Goal: Task Accomplishment & Management: Use online tool/utility

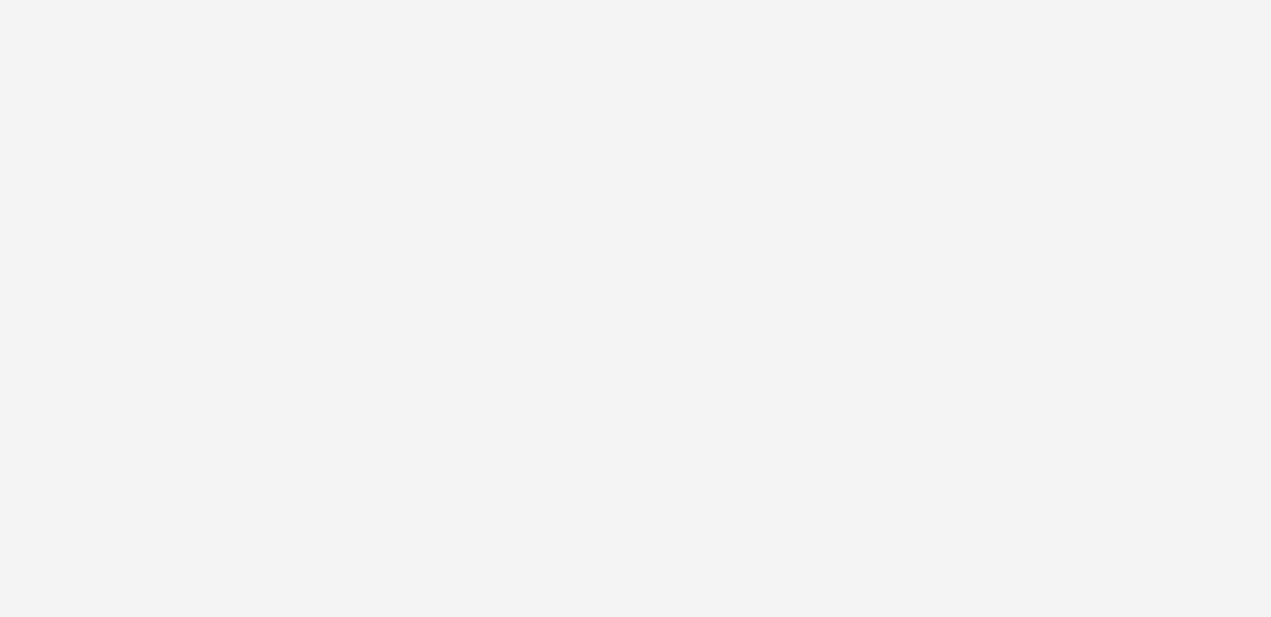
click at [369, 192] on div at bounding box center [635, 308] width 1271 height 617
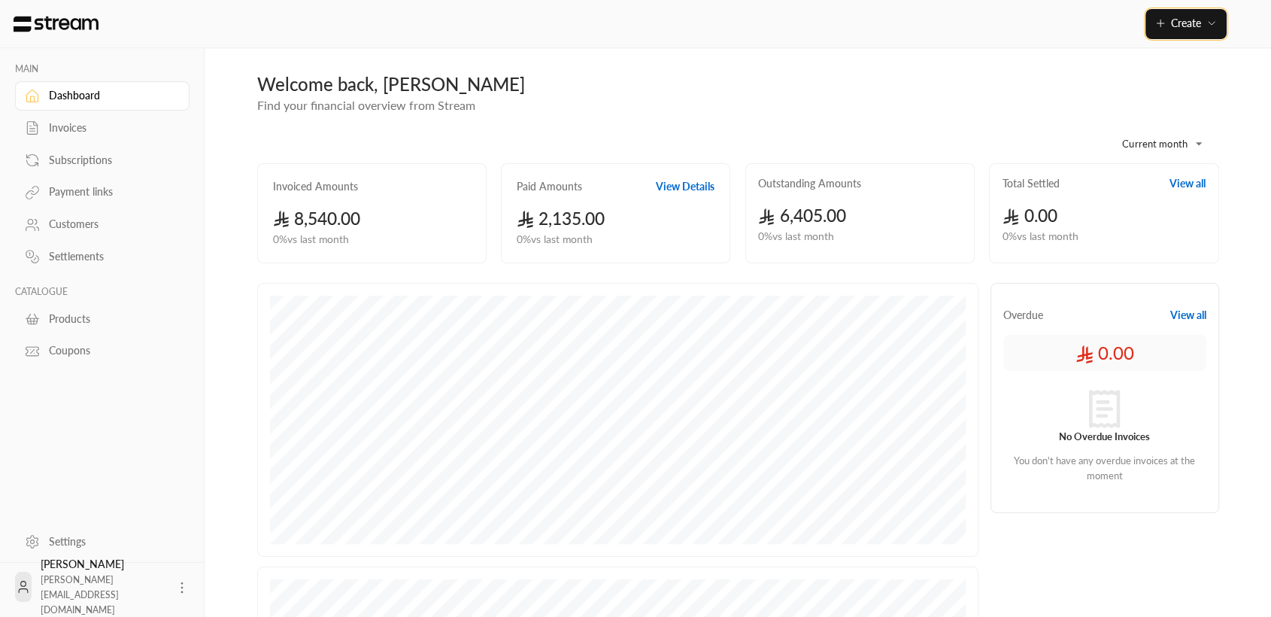
click at [1210, 14] on button "Create" at bounding box center [1186, 24] width 81 height 30
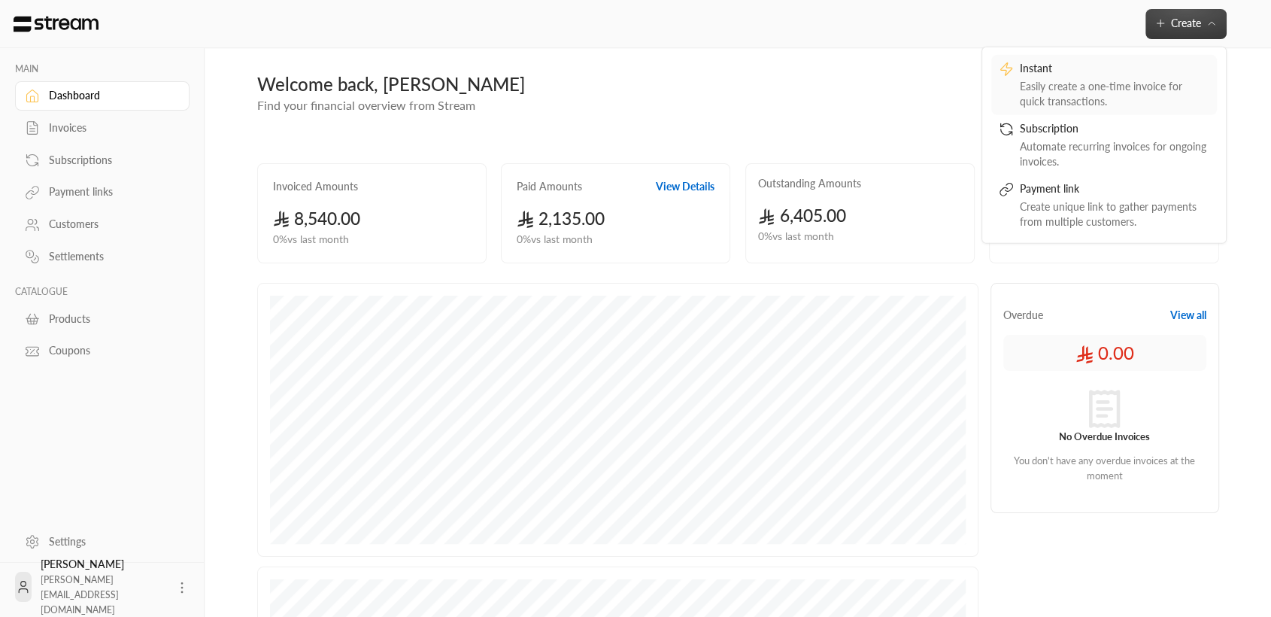
click at [1119, 80] on div "Easily create a one-time invoice for quick transactions." at bounding box center [1115, 93] width 190 height 30
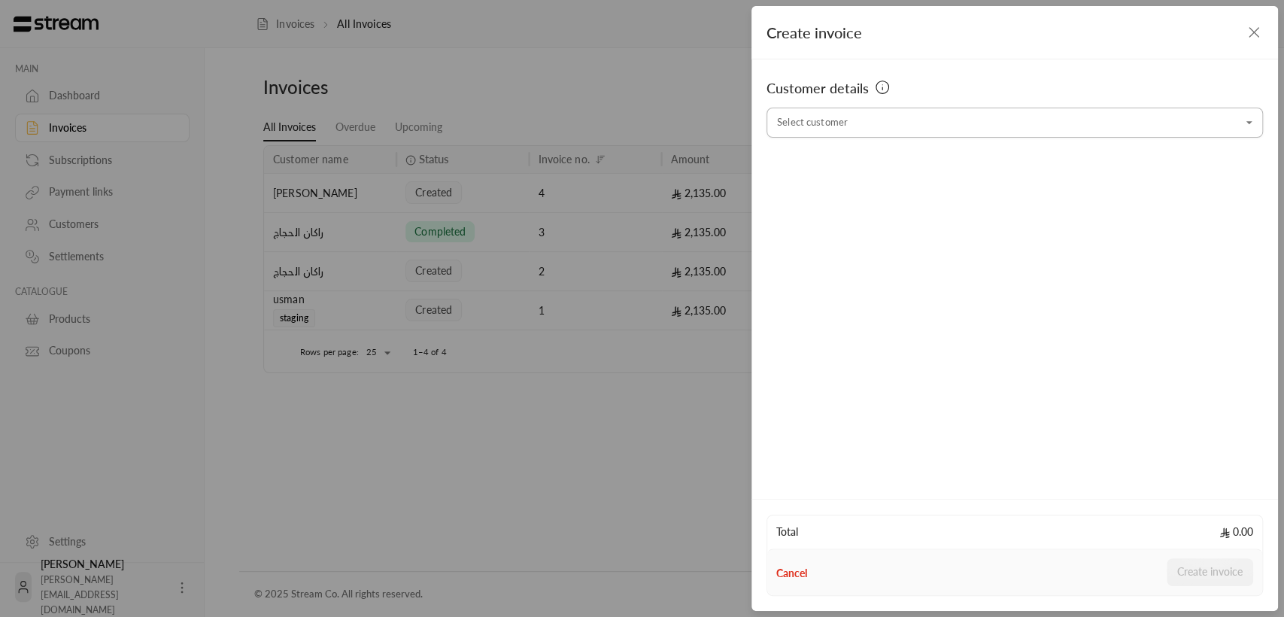
click at [1021, 124] on input "Select customer" at bounding box center [1015, 123] width 496 height 26
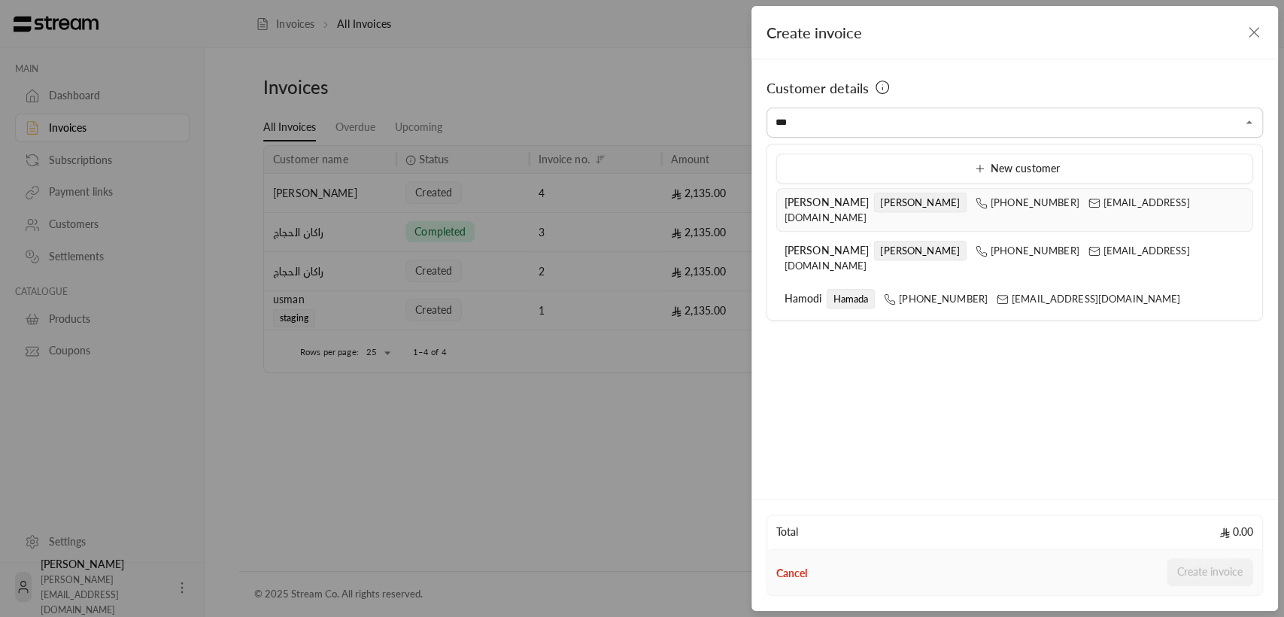
click at [873, 196] on span "Mohammed" at bounding box center [919, 203] width 93 height 20
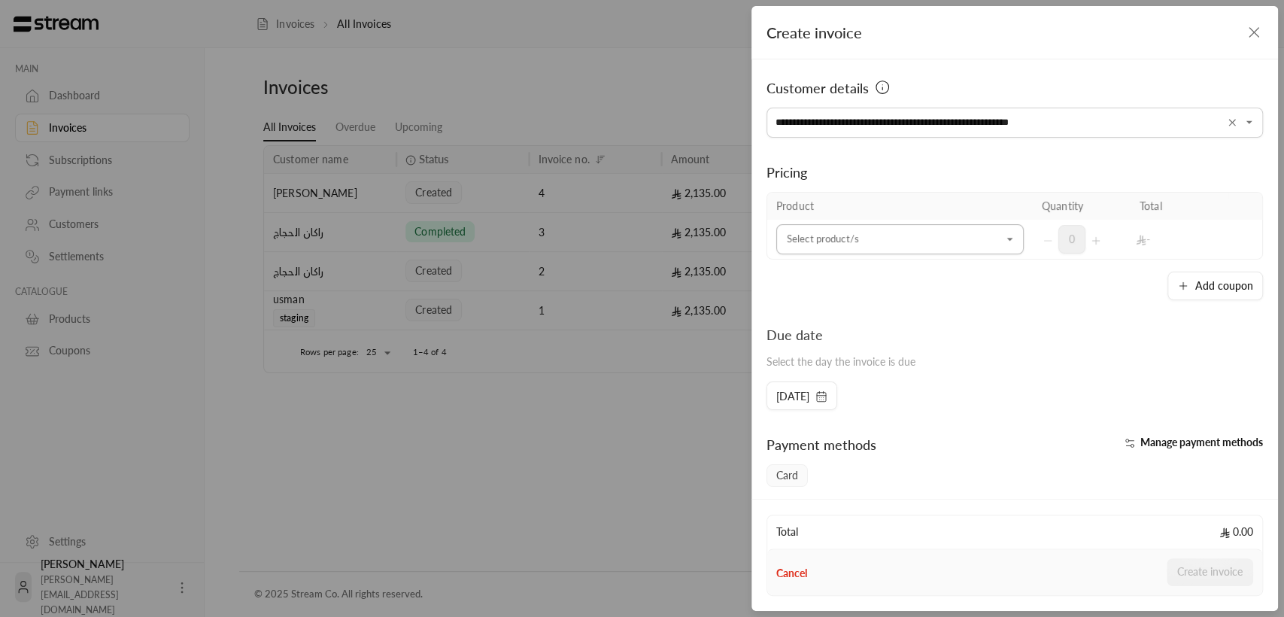
type input "**********"
click at [955, 250] on input "Select customer" at bounding box center [899, 239] width 247 height 26
click at [885, 372] on div "Testing" at bounding box center [895, 375] width 203 height 16
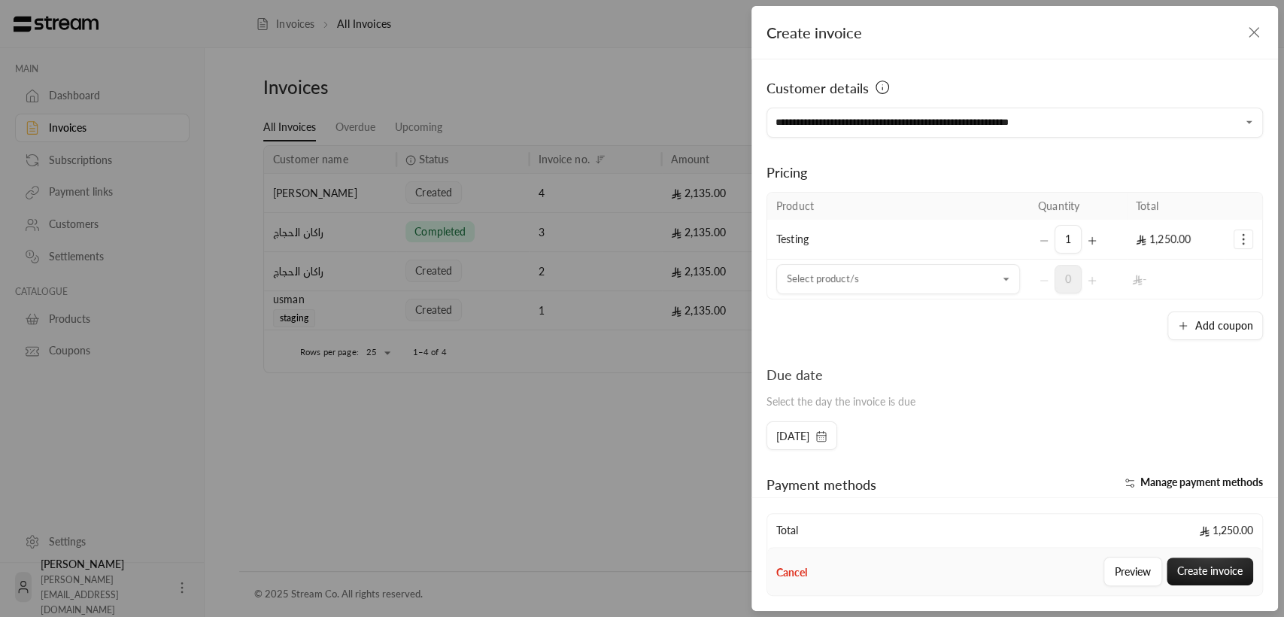
scroll to position [178, 0]
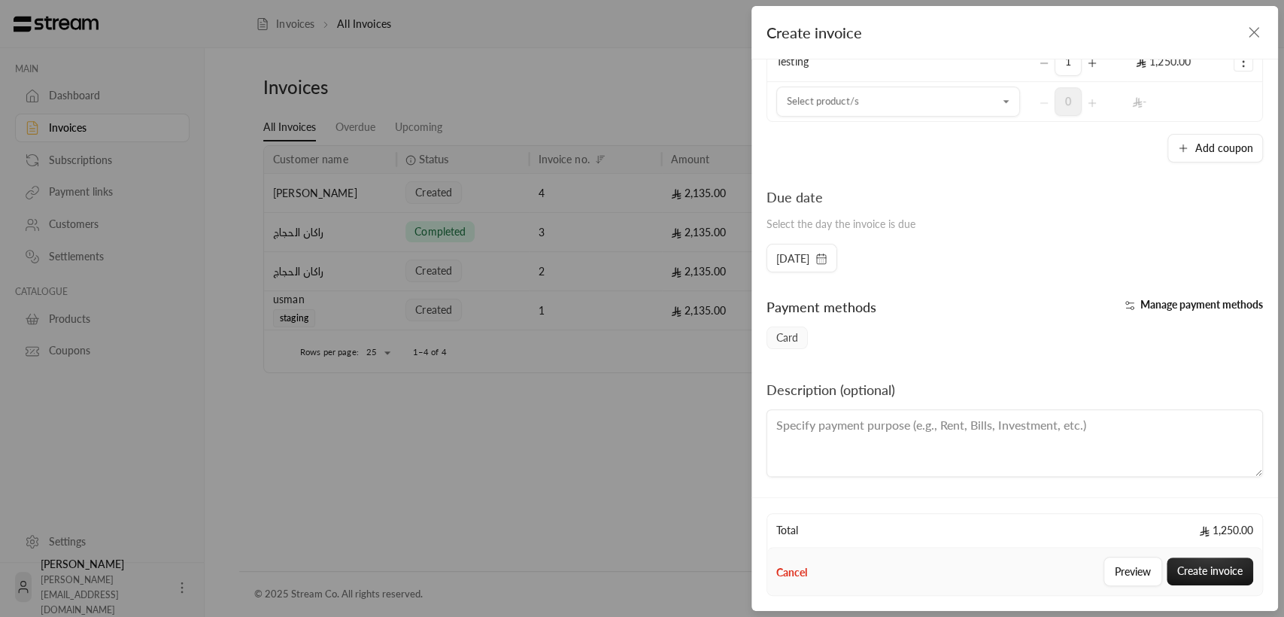
click at [809, 258] on span "2/10/2025" at bounding box center [792, 258] width 33 height 15
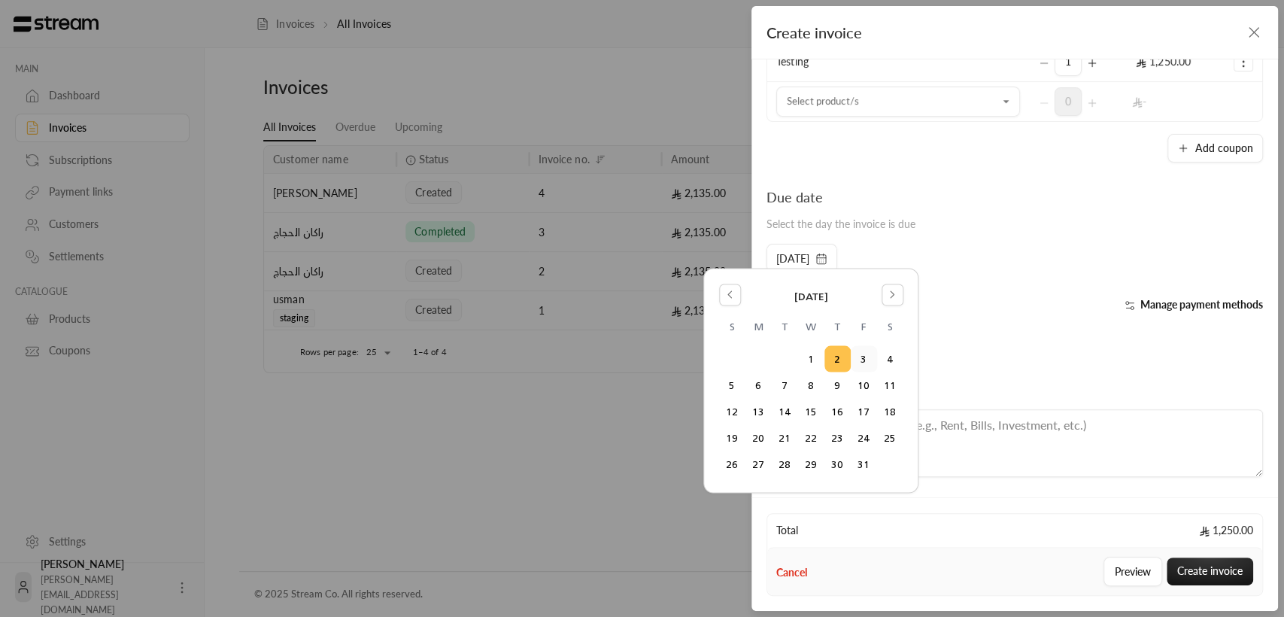
click at [864, 354] on button "3" at bounding box center [864, 359] width 25 height 25
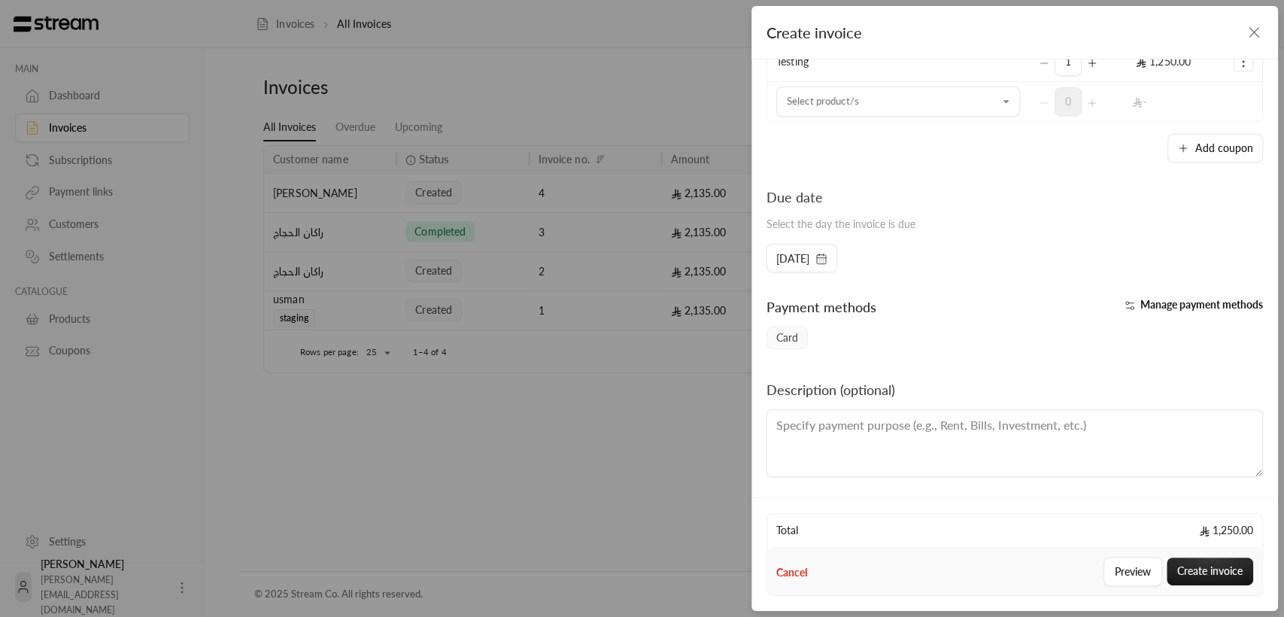
click at [993, 326] on div "Card" at bounding box center [1015, 337] width 512 height 23
click at [1000, 448] on textarea at bounding box center [1015, 443] width 496 height 68
type textarea "Test test"
click at [1230, 575] on button "Create invoice" at bounding box center [1210, 571] width 87 height 28
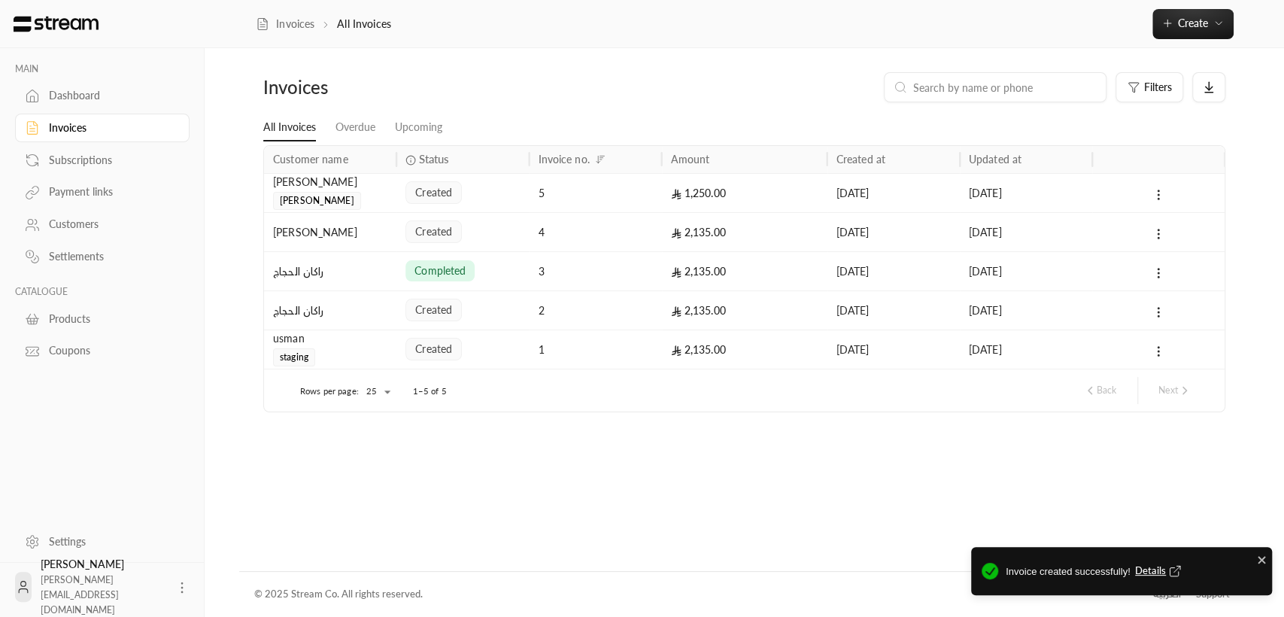
click at [1152, 574] on span "Details" at bounding box center [1160, 570] width 50 height 15
